Goal: Transaction & Acquisition: Subscribe to service/newsletter

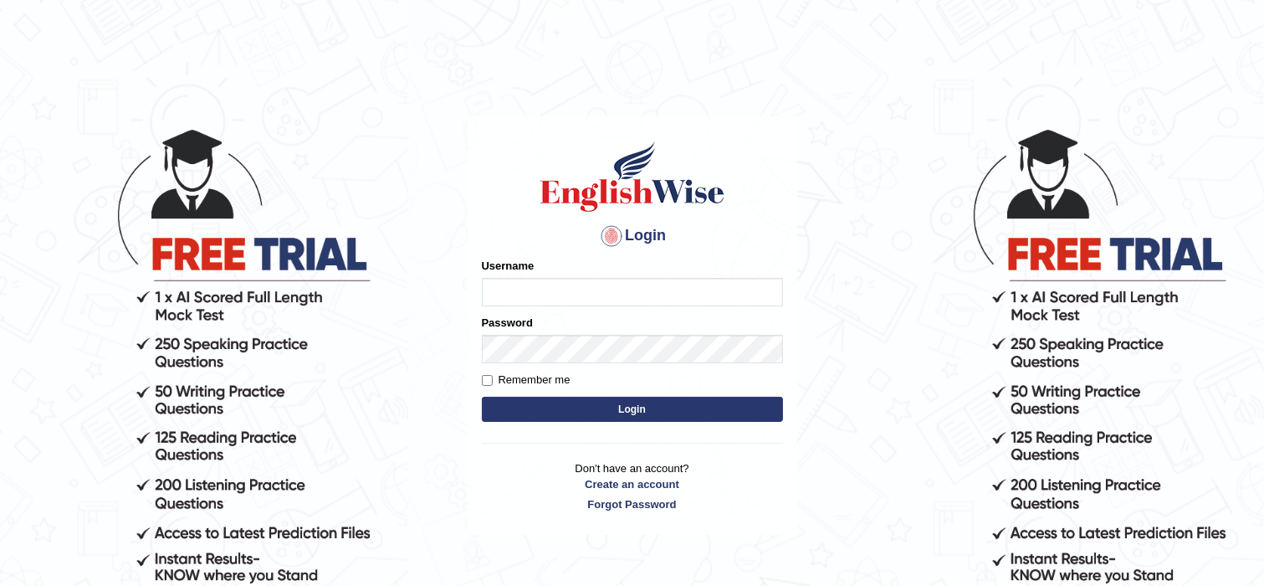
type input "Manpreet001"
click at [572, 410] on button "Login" at bounding box center [632, 409] width 301 height 25
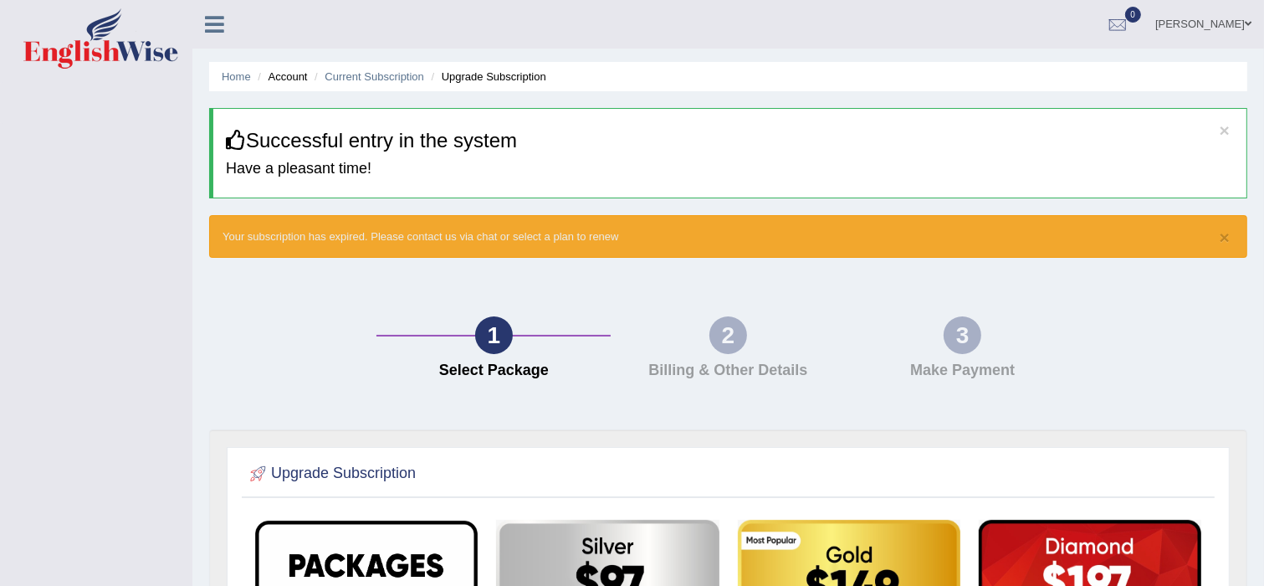
click at [212, 29] on icon at bounding box center [214, 24] width 19 height 22
